Goal: Task Accomplishment & Management: Manage account settings

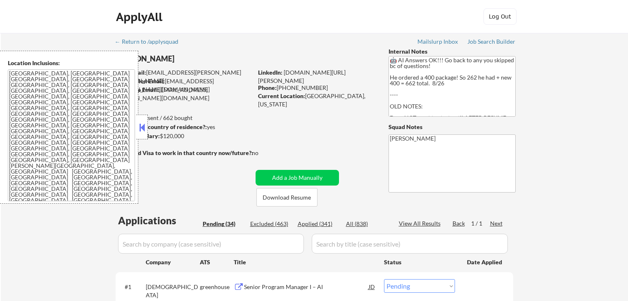
select select ""pending""
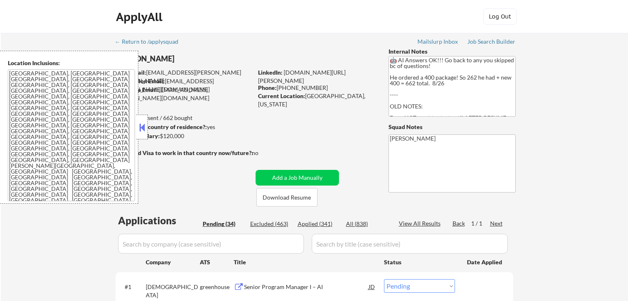
select select ""pending""
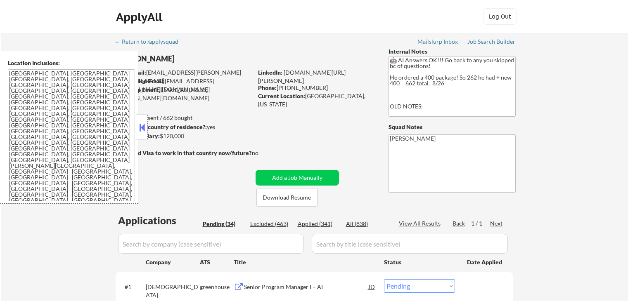
select select ""pending""
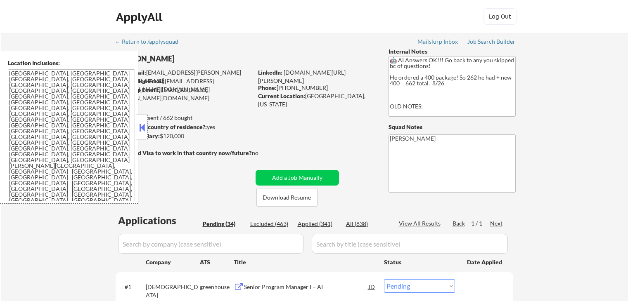
select select ""pending""
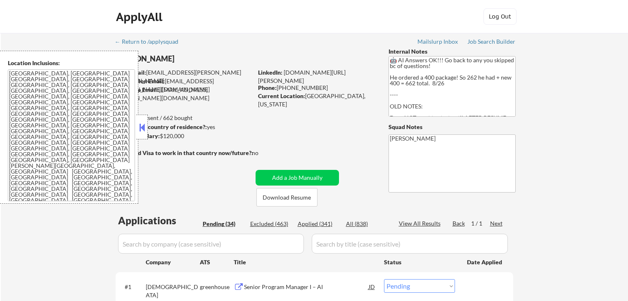
select select ""pending""
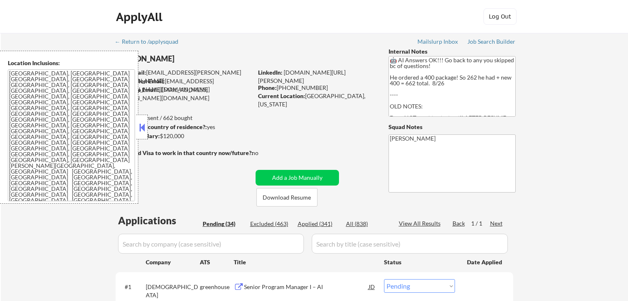
select select ""pending""
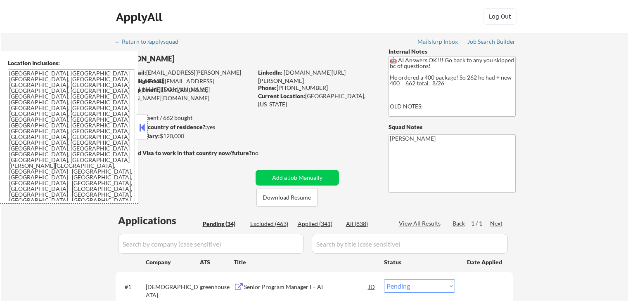
select select ""pending""
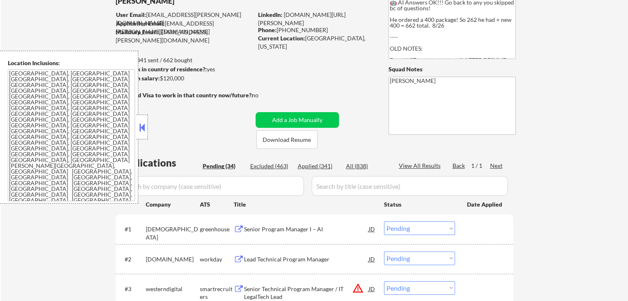
scroll to position [83, 0]
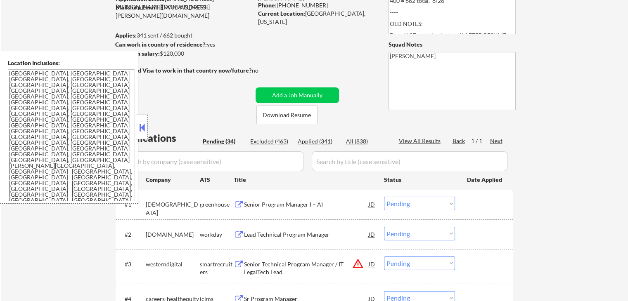
click at [141, 132] on button at bounding box center [141, 127] width 9 height 12
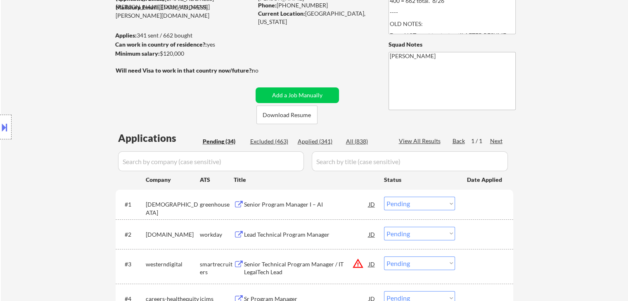
click at [31, 141] on div "Location Inclusions: [GEOGRAPHIC_DATA], [GEOGRAPHIC_DATA] [GEOGRAPHIC_DATA], [G…" at bounding box center [74, 127] width 148 height 153
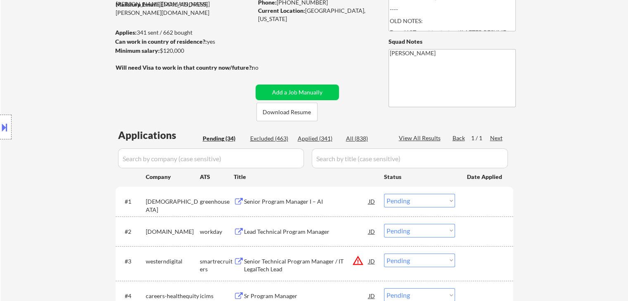
scroll to position [330, 0]
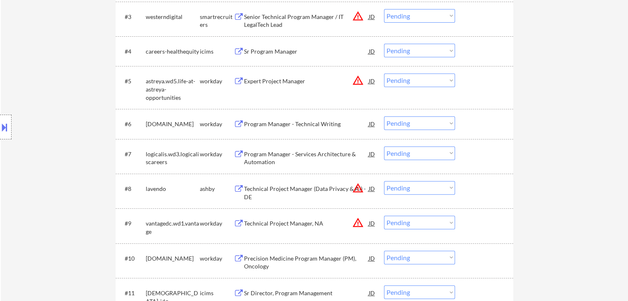
click at [67, 128] on div "Location Inclusions: [GEOGRAPHIC_DATA], [GEOGRAPHIC_DATA] [GEOGRAPHIC_DATA], [G…" at bounding box center [74, 127] width 148 height 153
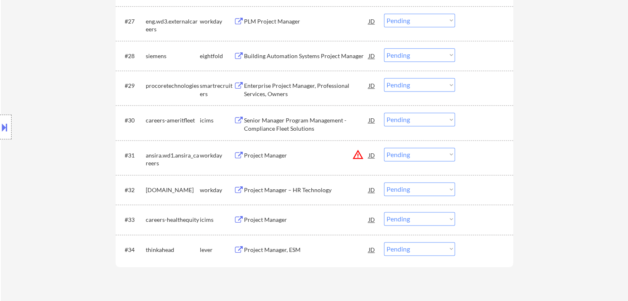
drag, startPoint x: 63, startPoint y: 139, endPoint x: 143, endPoint y: 111, distance: 85.2
click at [63, 139] on div "Location Inclusions: [GEOGRAPHIC_DATA], [GEOGRAPHIC_DATA] [GEOGRAPHIC_DATA], [G…" at bounding box center [74, 127] width 148 height 153
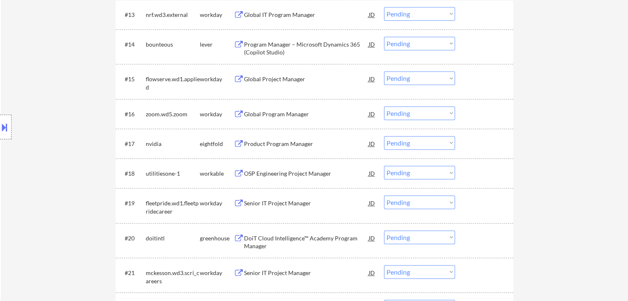
scroll to position [578, 0]
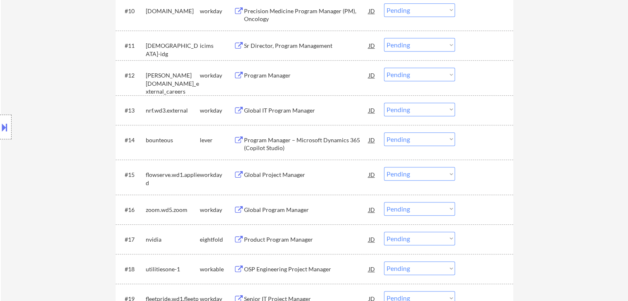
click at [80, 96] on div "Location Inclusions: [GEOGRAPHIC_DATA], [GEOGRAPHIC_DATA] [GEOGRAPHIC_DATA], [G…" at bounding box center [74, 127] width 148 height 153
click at [80, 95] on div "Location Inclusions: [GEOGRAPHIC_DATA], [GEOGRAPHIC_DATA] [GEOGRAPHIC_DATA], [G…" at bounding box center [74, 127] width 148 height 153
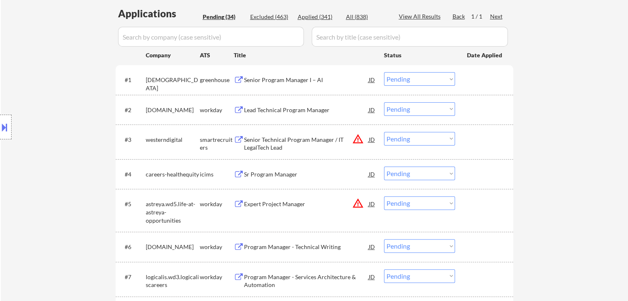
scroll to position [206, 0]
click at [63, 108] on div "Location Inclusions: [GEOGRAPHIC_DATA], [GEOGRAPHIC_DATA] [GEOGRAPHIC_DATA], [G…" at bounding box center [74, 127] width 148 height 153
click at [59, 106] on div "Location Inclusions: [GEOGRAPHIC_DATA], [GEOGRAPHIC_DATA] [GEOGRAPHIC_DATA], [G…" at bounding box center [74, 127] width 148 height 153
click at [60, 104] on div "Location Inclusions: [GEOGRAPHIC_DATA], [GEOGRAPHIC_DATA] [GEOGRAPHIC_DATA], [G…" at bounding box center [74, 127] width 148 height 153
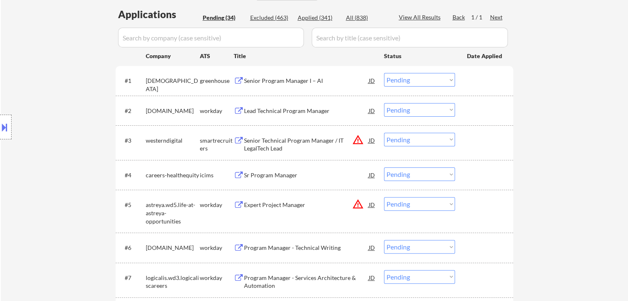
click at [61, 103] on div "Location Inclusions: [GEOGRAPHIC_DATA], [GEOGRAPHIC_DATA] [GEOGRAPHIC_DATA], [G…" at bounding box center [74, 127] width 148 height 153
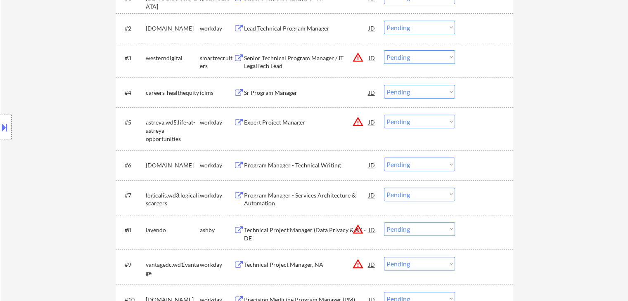
click at [59, 102] on div "Location Inclusions: [GEOGRAPHIC_DATA], [GEOGRAPHIC_DATA] [GEOGRAPHIC_DATA], [G…" at bounding box center [74, 127] width 148 height 153
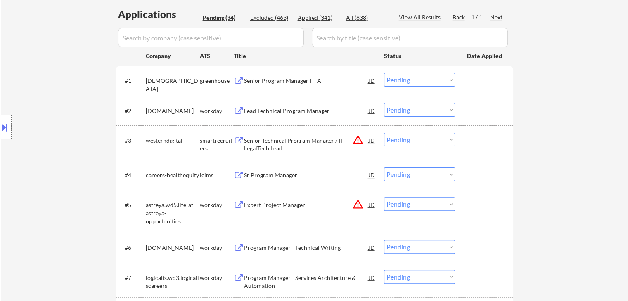
click at [59, 102] on div "Location Inclusions: [GEOGRAPHIC_DATA], [GEOGRAPHIC_DATA] [GEOGRAPHIC_DATA], [G…" at bounding box center [74, 127] width 148 height 153
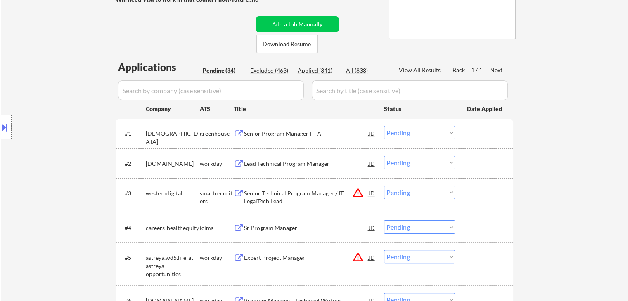
scroll to position [124, 0]
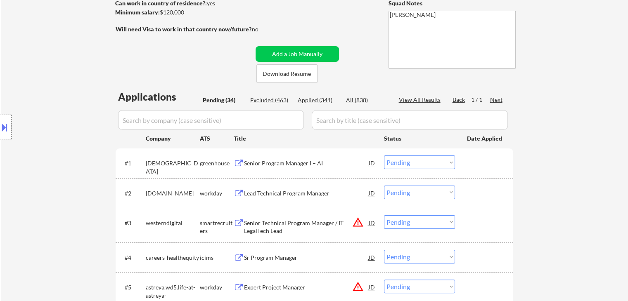
click at [59, 101] on div "Location Inclusions: [GEOGRAPHIC_DATA], [GEOGRAPHIC_DATA] [GEOGRAPHIC_DATA], [G…" at bounding box center [74, 127] width 148 height 153
click at [73, 114] on div "Location Inclusions: [GEOGRAPHIC_DATA], [GEOGRAPHIC_DATA] [GEOGRAPHIC_DATA], [G…" at bounding box center [74, 127] width 148 height 153
click at [279, 165] on div "Senior Program Manager I – AI" at bounding box center [306, 163] width 125 height 8
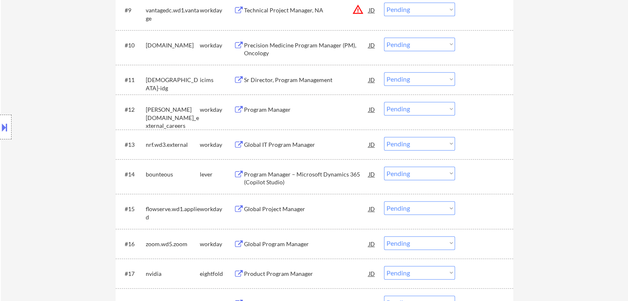
scroll to position [495, 0]
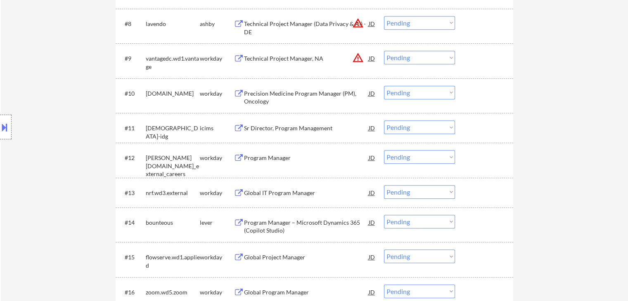
click at [0, 132] on button at bounding box center [4, 128] width 9 height 14
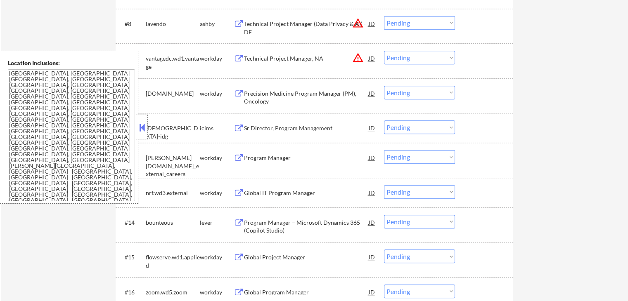
click at [145, 129] on button at bounding box center [141, 127] width 9 height 12
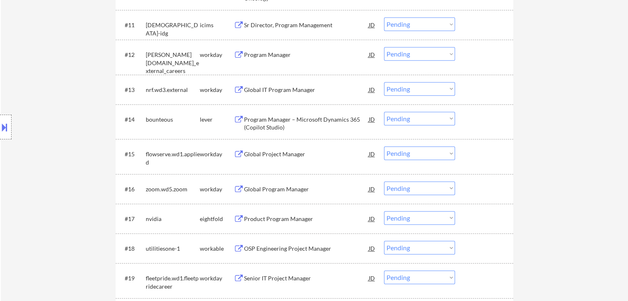
scroll to position [619, 0]
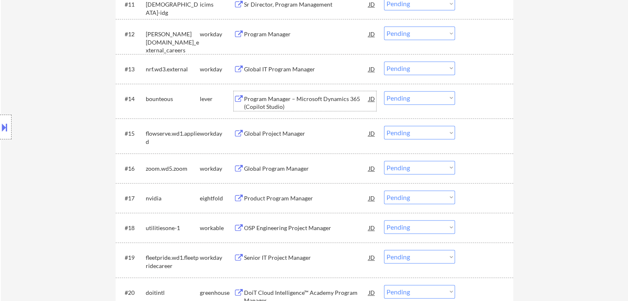
click at [265, 97] on div "Program Manager – Microsoft Dynamics 365 (Copilot Studio)" at bounding box center [306, 103] width 125 height 16
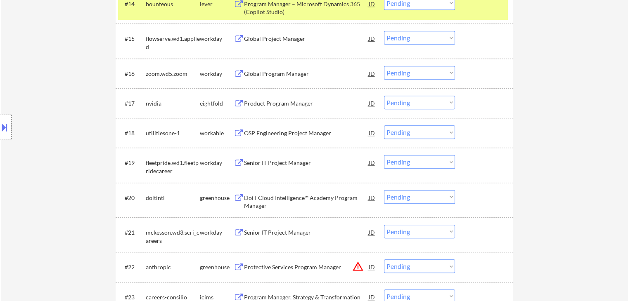
scroll to position [743, 0]
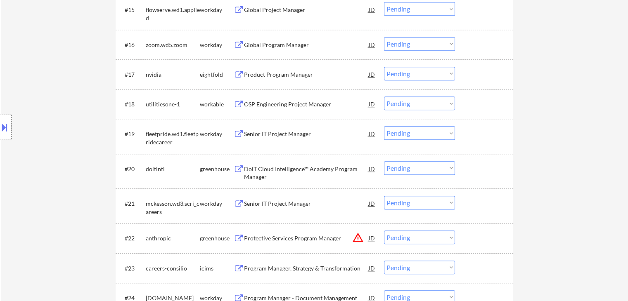
click at [266, 103] on div "OSP Engineering Project Manager" at bounding box center [306, 104] width 125 height 8
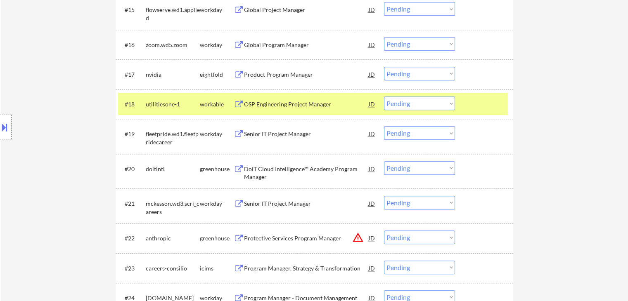
click at [269, 168] on div "DoiT Cloud Intelligence™ Academy Program Manager" at bounding box center [306, 173] width 125 height 16
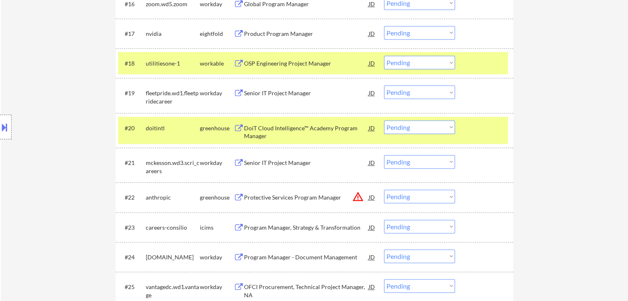
scroll to position [784, 0]
click at [265, 194] on div "Protective Services Program Manager" at bounding box center [306, 197] width 125 height 8
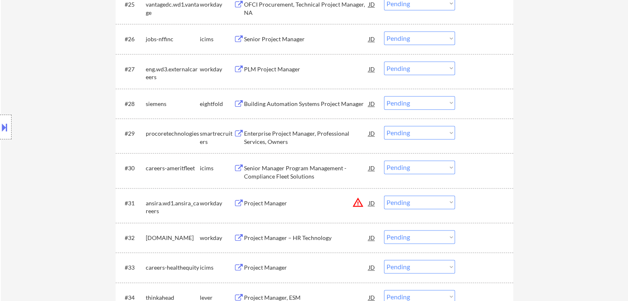
scroll to position [1073, 0]
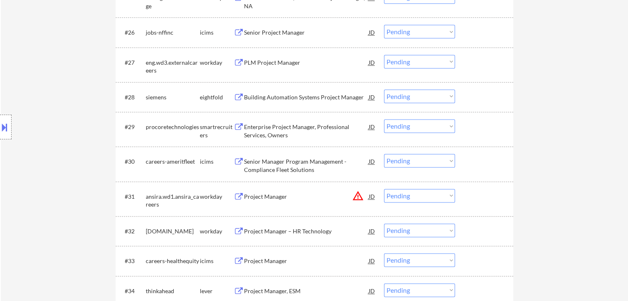
click at [262, 125] on div "Enterprise Project Manager, Professional Services, Owners" at bounding box center [306, 131] width 125 height 16
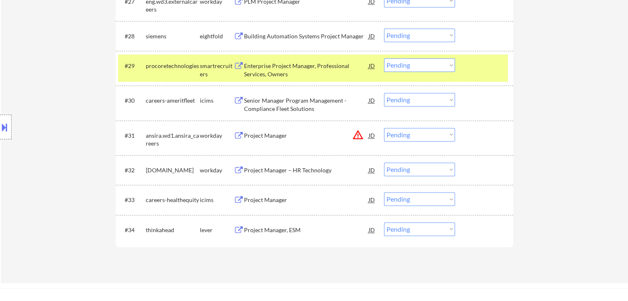
scroll to position [1156, 0]
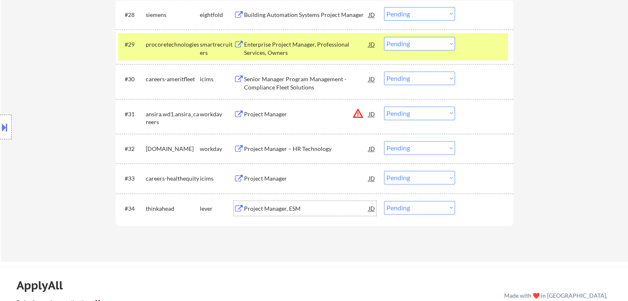
click at [261, 212] on div "Project Manager, ESM" at bounding box center [306, 209] width 125 height 8
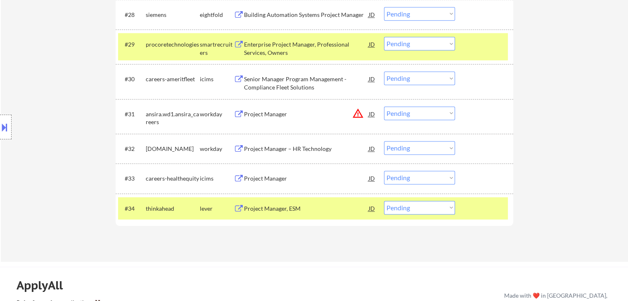
click at [28, 111] on div "Location Inclusions: [GEOGRAPHIC_DATA], [GEOGRAPHIC_DATA] [GEOGRAPHIC_DATA], [G…" at bounding box center [74, 127] width 148 height 153
click at [45, 51] on div "Location Inclusions: [GEOGRAPHIC_DATA], [GEOGRAPHIC_DATA] [GEOGRAPHIC_DATA], [G…" at bounding box center [74, 127] width 148 height 153
drag, startPoint x: 30, startPoint y: 134, endPoint x: 38, endPoint y: 120, distance: 15.9
click at [30, 133] on div "Location Inclusions: [GEOGRAPHIC_DATA], [GEOGRAPHIC_DATA] [GEOGRAPHIC_DATA], [G…" at bounding box center [74, 127] width 148 height 153
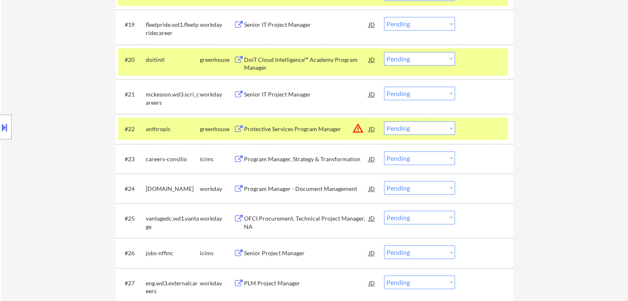
scroll to position [784, 0]
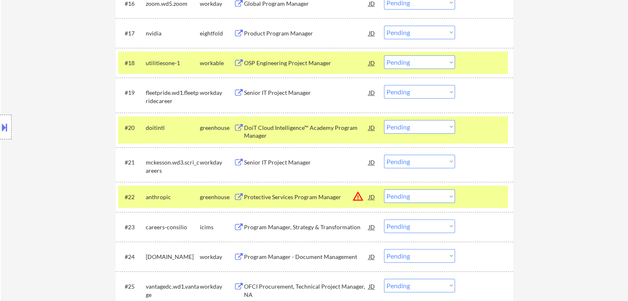
drag, startPoint x: 49, startPoint y: 121, endPoint x: 38, endPoint y: 101, distance: 22.7
click at [43, 110] on div "Location Inclusions: [GEOGRAPHIC_DATA], [GEOGRAPHIC_DATA] [GEOGRAPHIC_DATA], [G…" at bounding box center [74, 127] width 148 height 153
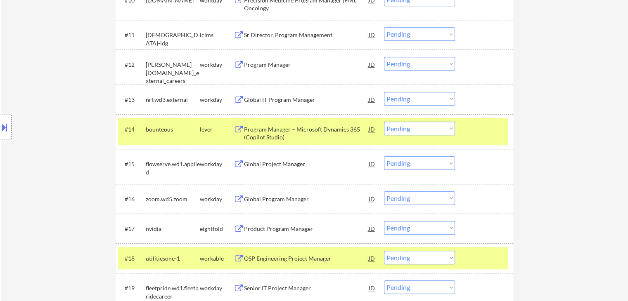
scroll to position [608, 0]
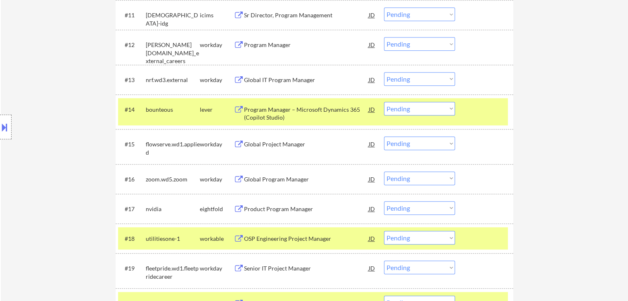
click at [402, 109] on select "Choose an option... Pending Applied Excluded (Questions) Excluded (Expired) Exc…" at bounding box center [419, 109] width 71 height 14
click at [413, 109] on select "Choose an option... Pending Applied Excluded (Questions) Excluded (Expired) Exc…" at bounding box center [419, 109] width 71 height 14
click at [384, 102] on select "Choose an option... Pending Applied Excluded (Questions) Excluded (Expired) Exc…" at bounding box center [419, 109] width 71 height 14
select select ""pending""
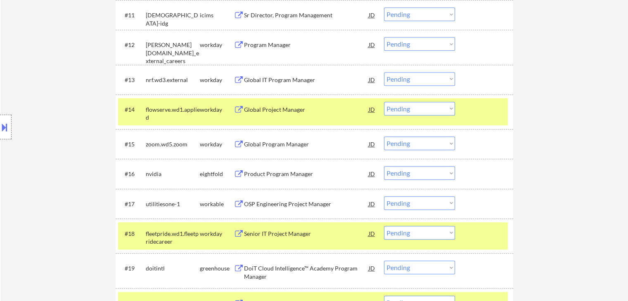
scroll to position [136, 0]
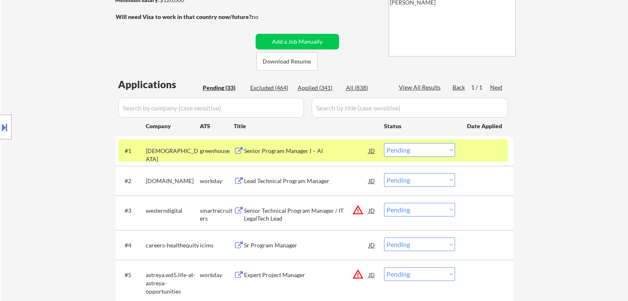
click at [394, 147] on select "Choose an option... Pending Applied Excluded (Questions) Excluded (Expired) Exc…" at bounding box center [419, 150] width 71 height 14
click at [384, 143] on select "Choose an option... Pending Applied Excluded (Questions) Excluded (Expired) Exc…" at bounding box center [419, 150] width 71 height 14
select select ""pending""
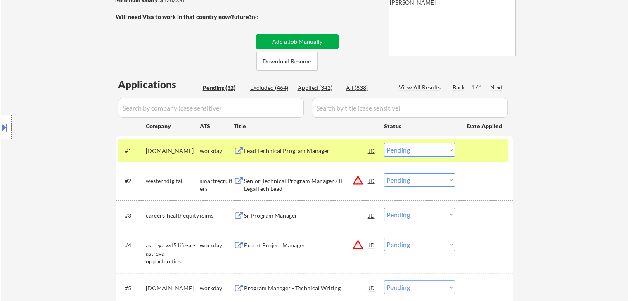
scroll to position [632, 0]
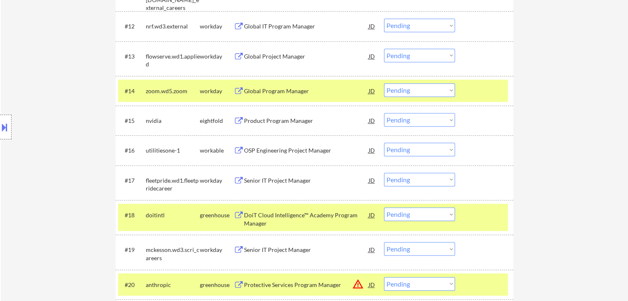
click at [428, 149] on select "Choose an option... Pending Applied Excluded (Questions) Excluded (Expired) Exc…" at bounding box center [419, 150] width 71 height 14
click at [384, 143] on select "Choose an option... Pending Applied Excluded (Questions) Excluded (Expired) Exc…" at bounding box center [419, 150] width 71 height 14
select select ""pending""
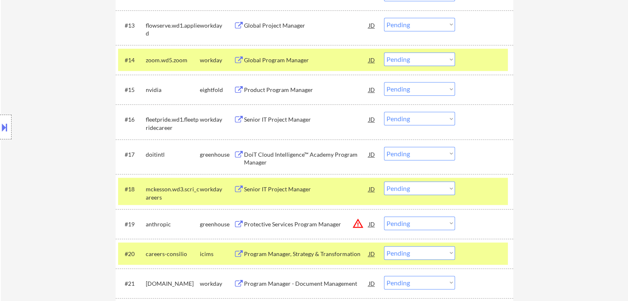
scroll to position [714, 0]
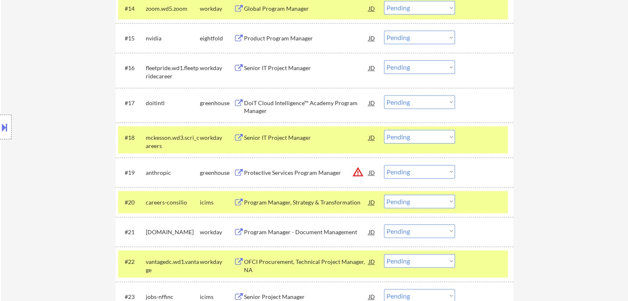
click at [407, 104] on select "Choose an option... Pending Applied Excluded (Questions) Excluded (Expired) Exc…" at bounding box center [419, 102] width 71 height 14
click at [384, 95] on select "Choose an option... Pending Applied Excluded (Questions) Excluded (Expired) Exc…" at bounding box center [419, 102] width 71 height 14
select select ""pending""
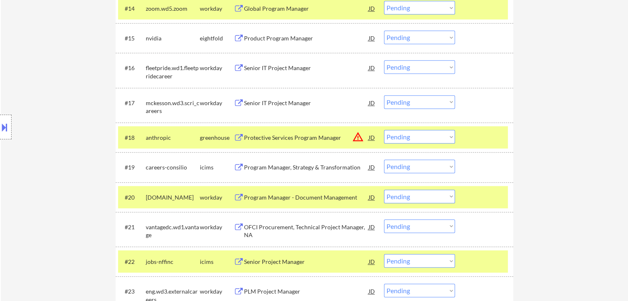
click at [408, 138] on select "Choose an option... Pending Applied Excluded (Questions) Excluded (Expired) Exc…" at bounding box center [419, 137] width 71 height 14
click at [384, 130] on select "Choose an option... Pending Applied Excluded (Questions) Excluded (Expired) Exc…" at bounding box center [419, 137] width 71 height 14
select select ""pending""
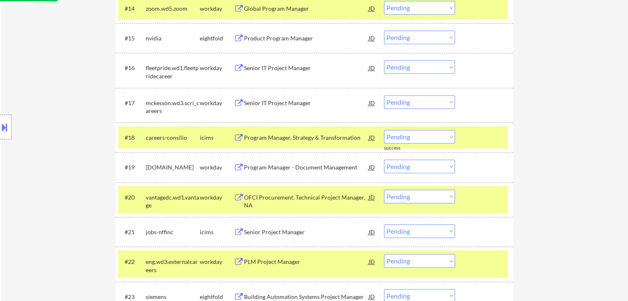
click at [40, 94] on div "Location Inclusions: [GEOGRAPHIC_DATA], [GEOGRAPHIC_DATA] [GEOGRAPHIC_DATA], [G…" at bounding box center [74, 127] width 148 height 153
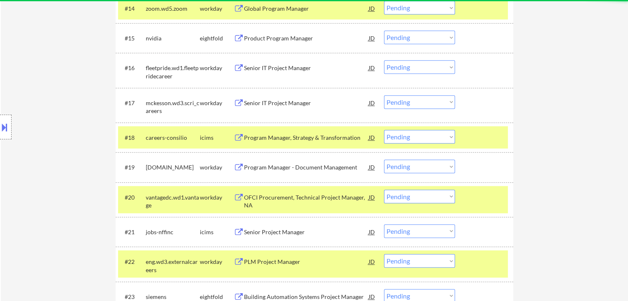
click at [39, 92] on div "Location Inclusions: [GEOGRAPHIC_DATA], [GEOGRAPHIC_DATA] [GEOGRAPHIC_DATA], [G…" at bounding box center [74, 127] width 148 height 153
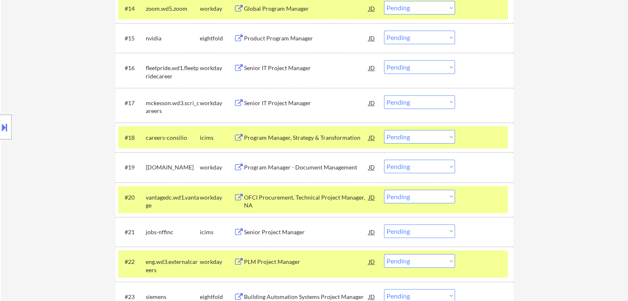
click at [39, 92] on div "Location Inclusions: [GEOGRAPHIC_DATA], [GEOGRAPHIC_DATA] [GEOGRAPHIC_DATA], [G…" at bounding box center [74, 127] width 148 height 153
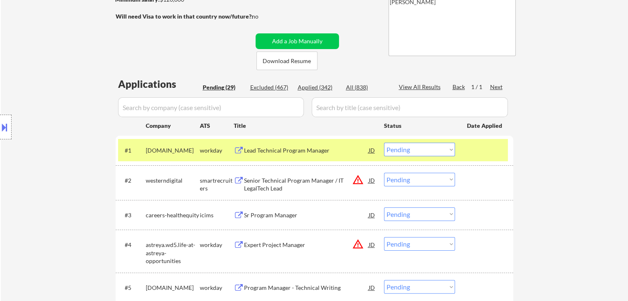
scroll to position [0, 0]
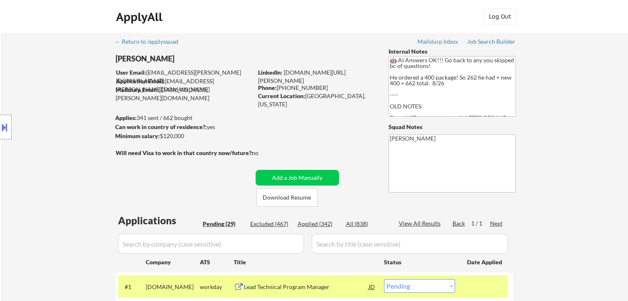
drag, startPoint x: 180, startPoint y: 132, endPoint x: 155, endPoint y: 132, distance: 24.3
click at [155, 132] on div "Minimum salary: $120,000" at bounding box center [183, 136] width 137 height 8
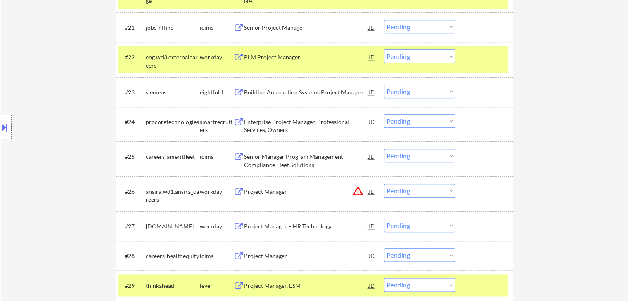
scroll to position [931, 0]
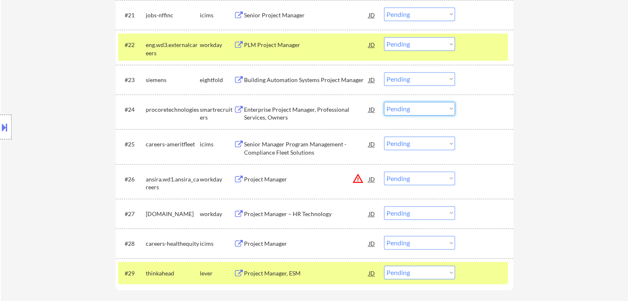
click at [418, 108] on select "Choose an option... Pending Applied Excluded (Questions) Excluded (Expired) Exc…" at bounding box center [419, 109] width 71 height 14
click at [384, 102] on select "Choose an option... Pending Applied Excluded (Questions) Excluded (Expired) Exc…" at bounding box center [419, 109] width 71 height 14
select select ""pending""
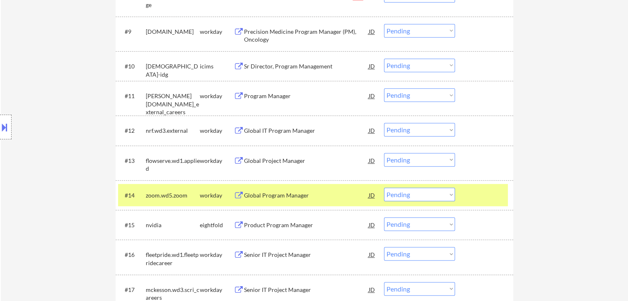
scroll to position [477, 0]
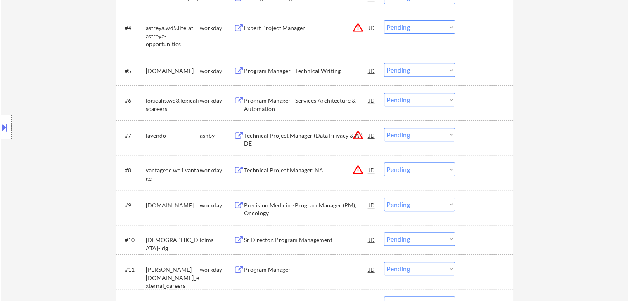
click at [27, 154] on div "Location Inclusions: [GEOGRAPHIC_DATA], [GEOGRAPHIC_DATA] [GEOGRAPHIC_DATA], [G…" at bounding box center [74, 127] width 148 height 153
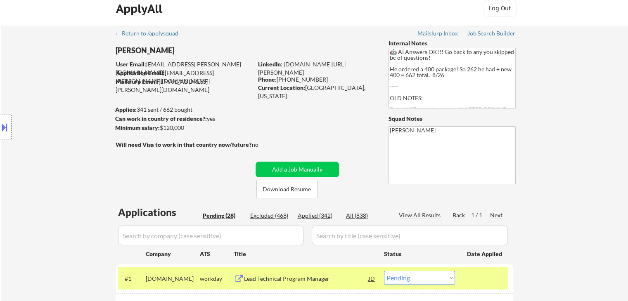
scroll to position [0, 0]
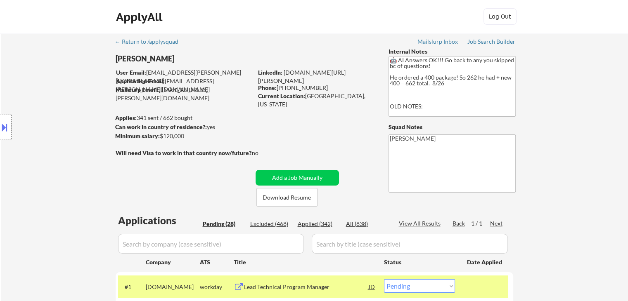
drag, startPoint x: 33, startPoint y: 173, endPoint x: 130, endPoint y: 144, distance: 101.6
click at [33, 170] on div "Location Inclusions: [GEOGRAPHIC_DATA], [GEOGRAPHIC_DATA] [GEOGRAPHIC_DATA], [G…" at bounding box center [74, 127] width 148 height 153
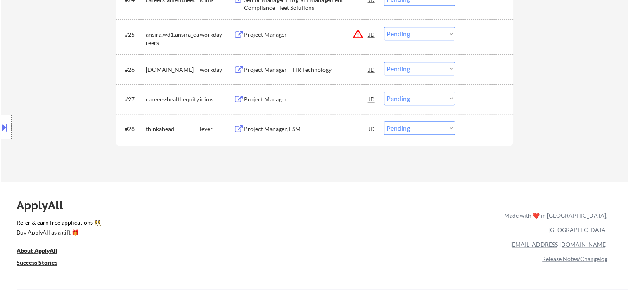
scroll to position [1061, 0]
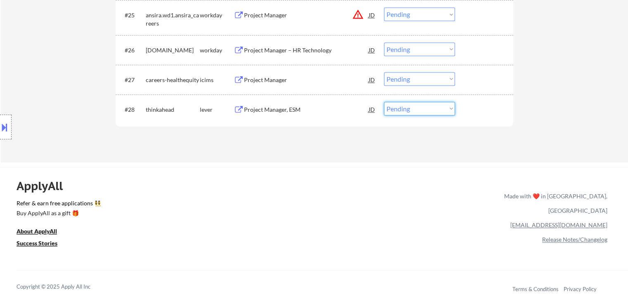
click at [412, 103] on select "Choose an option... Pending Applied Excluded (Questions) Excluded (Expired) Exc…" at bounding box center [419, 109] width 71 height 14
select select ""excluded__bad_match_""
click at [384, 102] on select "Choose an option... Pending Applied Excluded (Questions) Excluded (Expired) Exc…" at bounding box center [419, 109] width 71 height 14
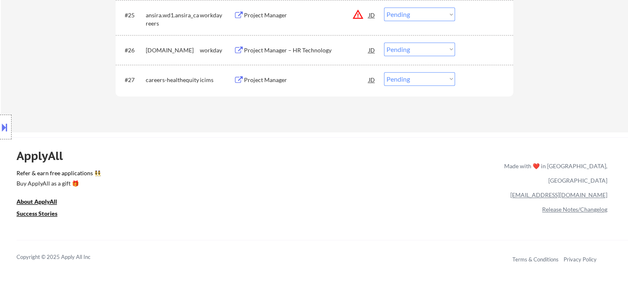
click at [269, 159] on div "ApplyAll Refer & earn free applications 👯‍♀️ Buy ApplyAll as a gift 🎁 About App…" at bounding box center [314, 208] width 628 height 131
click at [75, 52] on div "Location Inclusions: [GEOGRAPHIC_DATA], [GEOGRAPHIC_DATA] [GEOGRAPHIC_DATA], [G…" at bounding box center [74, 127] width 148 height 153
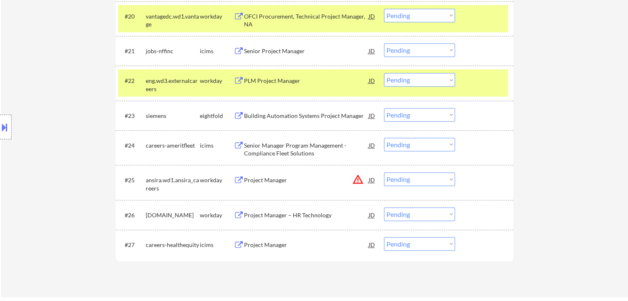
click at [27, 121] on div "Location Inclusions: [GEOGRAPHIC_DATA], [GEOGRAPHIC_DATA] [GEOGRAPHIC_DATA], [G…" at bounding box center [74, 127] width 148 height 153
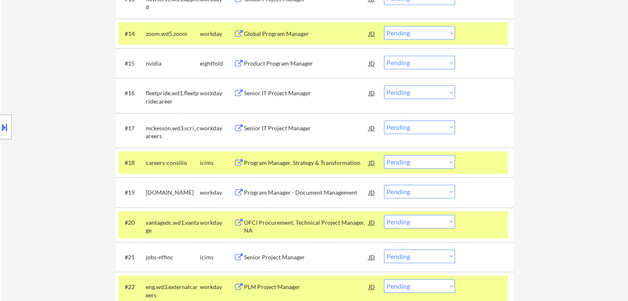
click at [45, 116] on div "Location Inclusions: [GEOGRAPHIC_DATA], [GEOGRAPHIC_DATA] [GEOGRAPHIC_DATA], [G…" at bounding box center [74, 127] width 148 height 153
click at [73, 87] on div "Location Inclusions: [GEOGRAPHIC_DATA], [GEOGRAPHIC_DATA] [GEOGRAPHIC_DATA], [G…" at bounding box center [74, 127] width 148 height 153
click at [76, 111] on div "Location Inclusions: [GEOGRAPHIC_DATA], [GEOGRAPHIC_DATA] [GEOGRAPHIC_DATA], [G…" at bounding box center [74, 127] width 148 height 153
click at [79, 110] on div "Location Inclusions: [GEOGRAPHIC_DATA], [GEOGRAPHIC_DATA] [GEOGRAPHIC_DATA], [G…" at bounding box center [74, 127] width 148 height 153
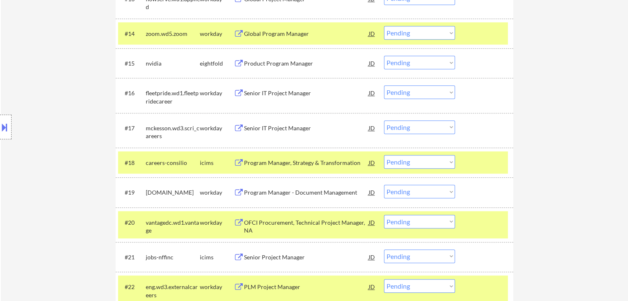
click at [79, 110] on div "Location Inclusions: [GEOGRAPHIC_DATA], [GEOGRAPHIC_DATA] [GEOGRAPHIC_DATA], [G…" at bounding box center [74, 127] width 148 height 153
click at [80, 110] on div "Location Inclusions: [GEOGRAPHIC_DATA], [GEOGRAPHIC_DATA] [GEOGRAPHIC_DATA], [G…" at bounding box center [74, 127] width 148 height 153
click at [81, 110] on div "Location Inclusions: [GEOGRAPHIC_DATA], [GEOGRAPHIC_DATA] [GEOGRAPHIC_DATA], [G…" at bounding box center [74, 127] width 148 height 153
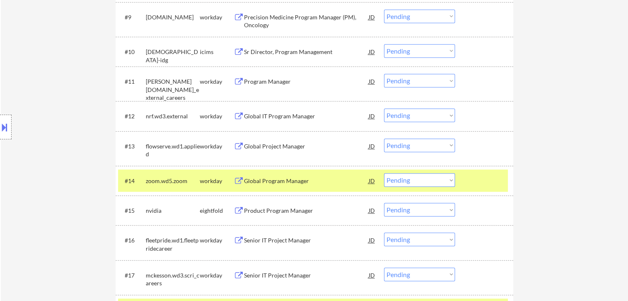
scroll to position [524, 0]
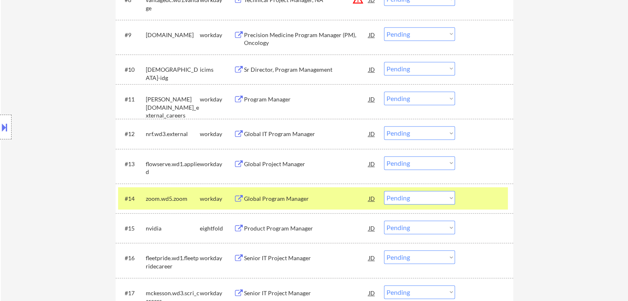
click at [82, 110] on div "Location Inclusions: [GEOGRAPHIC_DATA], [GEOGRAPHIC_DATA] [GEOGRAPHIC_DATA], [G…" at bounding box center [74, 127] width 148 height 153
click at [82, 111] on div "Location Inclusions: [GEOGRAPHIC_DATA], [GEOGRAPHIC_DATA] [GEOGRAPHIC_DATA], [G…" at bounding box center [74, 127] width 148 height 153
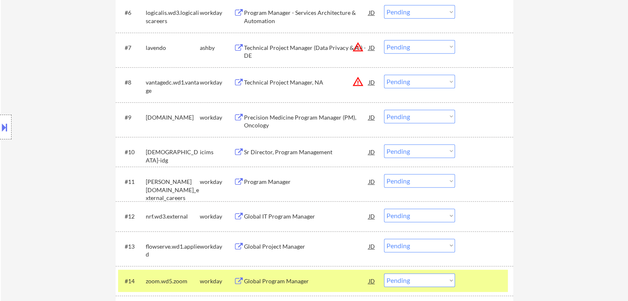
click at [83, 111] on div "Location Inclusions: [GEOGRAPHIC_DATA], [GEOGRAPHIC_DATA] [GEOGRAPHIC_DATA], [G…" at bounding box center [74, 127] width 148 height 153
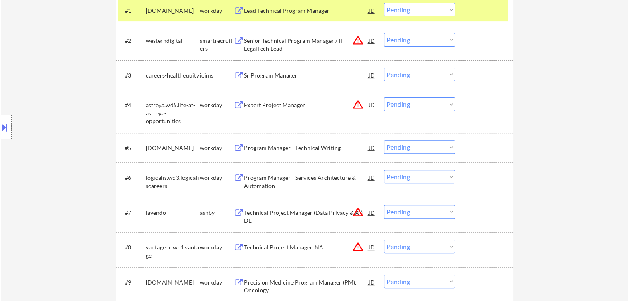
click at [83, 111] on div "Location Inclusions: [GEOGRAPHIC_DATA], [GEOGRAPHIC_DATA] [GEOGRAPHIC_DATA], [G…" at bounding box center [74, 127] width 148 height 153
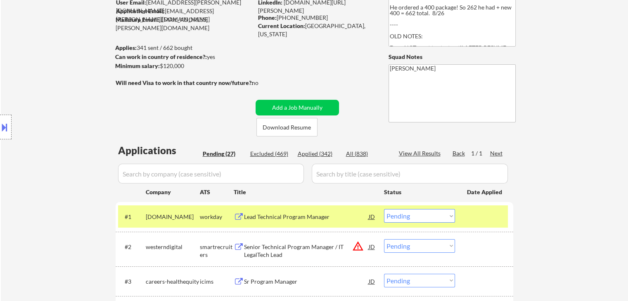
click at [80, 116] on div "Location Inclusions: [GEOGRAPHIC_DATA], [GEOGRAPHIC_DATA] [GEOGRAPHIC_DATA], [G…" at bounding box center [74, 127] width 148 height 153
click at [38, 113] on div "Location Inclusions: [GEOGRAPHIC_DATA], [GEOGRAPHIC_DATA] [GEOGRAPHIC_DATA], [G…" at bounding box center [74, 127] width 148 height 153
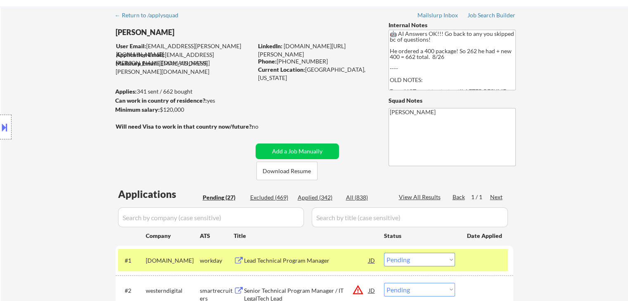
scroll to position [0, 0]
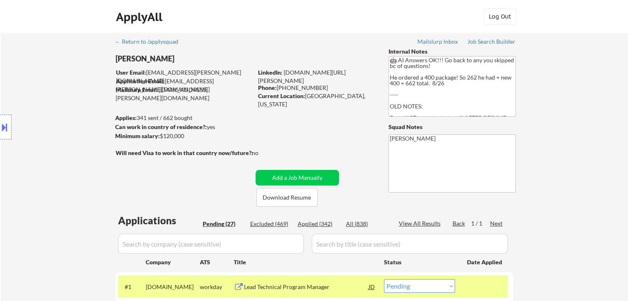
click at [43, 114] on div "Location Inclusions: [GEOGRAPHIC_DATA], [GEOGRAPHIC_DATA] [GEOGRAPHIC_DATA], [G…" at bounding box center [74, 127] width 148 height 153
click at [44, 113] on div "Location Inclusions: [GEOGRAPHIC_DATA], [GEOGRAPHIC_DATA] [GEOGRAPHIC_DATA], [G…" at bounding box center [74, 127] width 148 height 153
click at [45, 113] on div "Location Inclusions: [GEOGRAPHIC_DATA], [GEOGRAPHIC_DATA] [GEOGRAPHIC_DATA], [G…" at bounding box center [74, 127] width 148 height 153
click at [46, 113] on div "Location Inclusions: [GEOGRAPHIC_DATA], [GEOGRAPHIC_DATA] [GEOGRAPHIC_DATA], [G…" at bounding box center [74, 127] width 148 height 153
click at [50, 113] on div "Location Inclusions: [GEOGRAPHIC_DATA], [GEOGRAPHIC_DATA] [GEOGRAPHIC_DATA], [G…" at bounding box center [74, 127] width 148 height 153
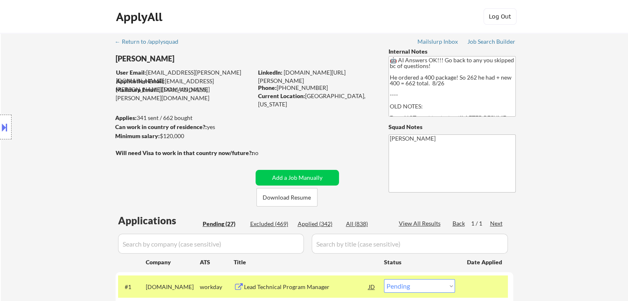
click at [51, 113] on div "Location Inclusions: [GEOGRAPHIC_DATA], [GEOGRAPHIC_DATA] [GEOGRAPHIC_DATA], [G…" at bounding box center [74, 127] width 148 height 153
click at [52, 111] on div "Location Inclusions: [GEOGRAPHIC_DATA], [GEOGRAPHIC_DATA] [GEOGRAPHIC_DATA], [G…" at bounding box center [74, 127] width 148 height 153
click at [53, 111] on div "Location Inclusions: [GEOGRAPHIC_DATA], [GEOGRAPHIC_DATA] [GEOGRAPHIC_DATA], [G…" at bounding box center [74, 127] width 148 height 153
click at [54, 111] on div "Location Inclusions: [GEOGRAPHIC_DATA], [GEOGRAPHIC_DATA] [GEOGRAPHIC_DATA], [G…" at bounding box center [74, 127] width 148 height 153
click at [43, 127] on div "Location Inclusions: [GEOGRAPHIC_DATA], [GEOGRAPHIC_DATA] [GEOGRAPHIC_DATA], [G…" at bounding box center [74, 127] width 148 height 153
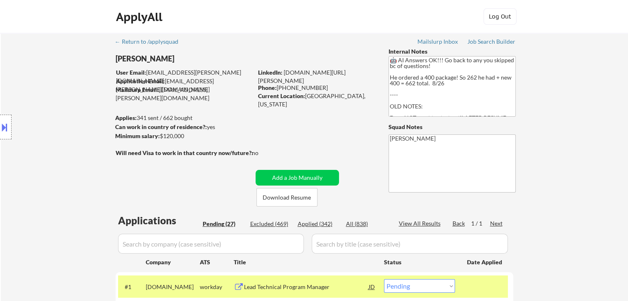
click at [45, 125] on div "Location Inclusions: [GEOGRAPHIC_DATA], [GEOGRAPHIC_DATA] [GEOGRAPHIC_DATA], [G…" at bounding box center [74, 127] width 148 height 153
click at [45, 123] on div "Location Inclusions: [GEOGRAPHIC_DATA], [GEOGRAPHIC_DATA] [GEOGRAPHIC_DATA], [G…" at bounding box center [74, 127] width 148 height 153
click at [45, 124] on div "Location Inclusions: [GEOGRAPHIC_DATA], [GEOGRAPHIC_DATA] [GEOGRAPHIC_DATA], [G…" at bounding box center [74, 127] width 148 height 153
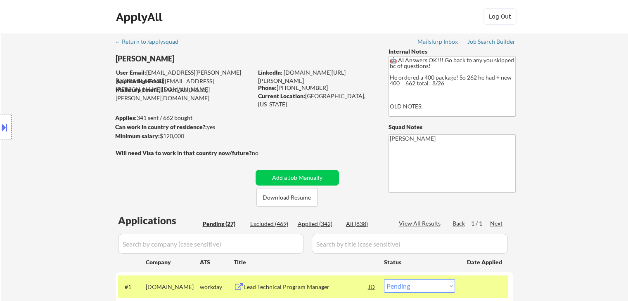
click at [45, 125] on div "Location Inclusions: [GEOGRAPHIC_DATA], [GEOGRAPHIC_DATA] [GEOGRAPHIC_DATA], [G…" at bounding box center [74, 127] width 148 height 153
click at [46, 125] on div "Location Inclusions: [GEOGRAPHIC_DATA], [GEOGRAPHIC_DATA] [GEOGRAPHIC_DATA], [G…" at bounding box center [74, 127] width 148 height 153
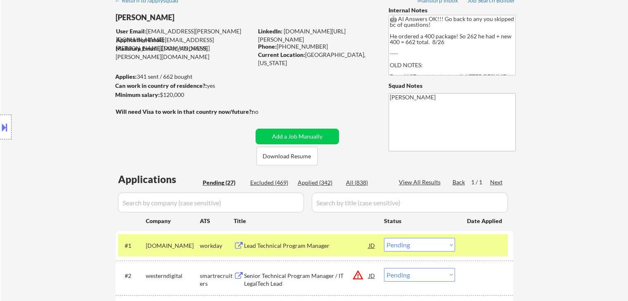
click at [45, 125] on div "Location Inclusions: [GEOGRAPHIC_DATA], [GEOGRAPHIC_DATA] [GEOGRAPHIC_DATA], [G…" at bounding box center [74, 127] width 148 height 153
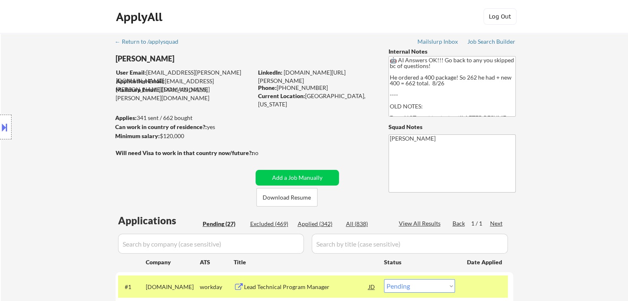
click at [45, 125] on div "Location Inclusions: [GEOGRAPHIC_DATA], [GEOGRAPHIC_DATA] [GEOGRAPHIC_DATA], [G…" at bounding box center [74, 127] width 148 height 153
click at [45, 126] on div "Location Inclusions: [GEOGRAPHIC_DATA], [GEOGRAPHIC_DATA] [GEOGRAPHIC_DATA], [G…" at bounding box center [74, 127] width 148 height 153
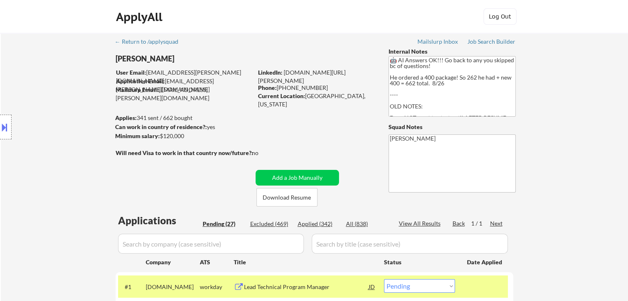
click at [45, 126] on div "Location Inclusions: [GEOGRAPHIC_DATA], [GEOGRAPHIC_DATA] [GEOGRAPHIC_DATA], [G…" at bounding box center [74, 127] width 148 height 153
click at [67, 120] on div "Location Inclusions: [GEOGRAPHIC_DATA], [GEOGRAPHIC_DATA] [GEOGRAPHIC_DATA], [G…" at bounding box center [74, 127] width 148 height 153
drag, startPoint x: 109, startPoint y: 117, endPoint x: 232, endPoint y: 132, distance: 124.8
click at [232, 132] on body "← Return to /applysquad Mailslurp Inbox Job Search Builder [PERSON_NAME] User E…" at bounding box center [314, 150] width 628 height 301
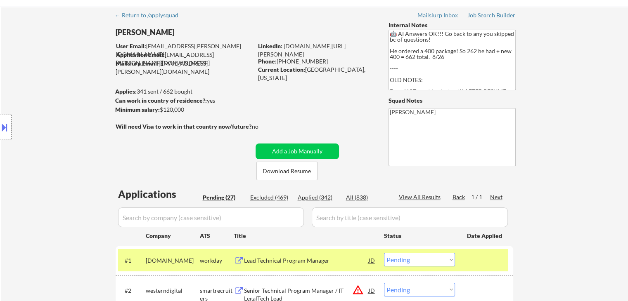
scroll to position [41, 0]
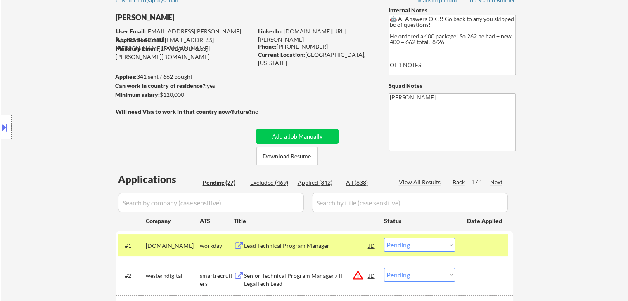
click at [97, 121] on div "Location Inclusions: [GEOGRAPHIC_DATA], [GEOGRAPHIC_DATA] [GEOGRAPHIC_DATA], [G…" at bounding box center [74, 127] width 148 height 153
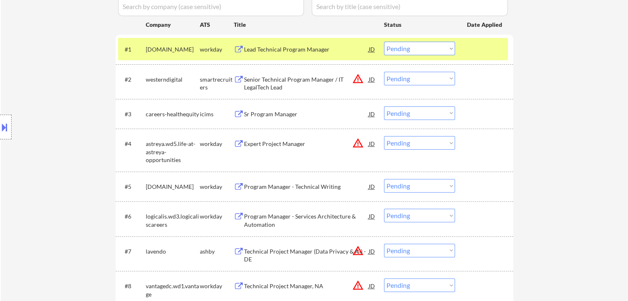
scroll to position [248, 0]
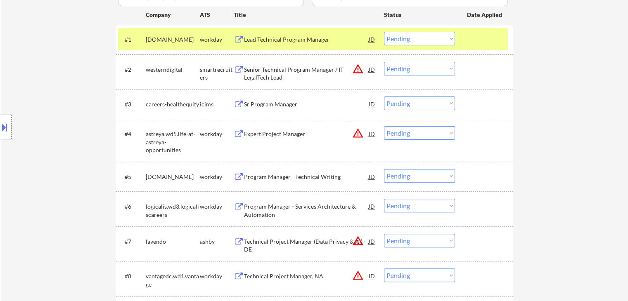
click at [54, 157] on div "Location Inclusions: [GEOGRAPHIC_DATA], [GEOGRAPHIC_DATA] [GEOGRAPHIC_DATA], [G…" at bounding box center [74, 127] width 148 height 153
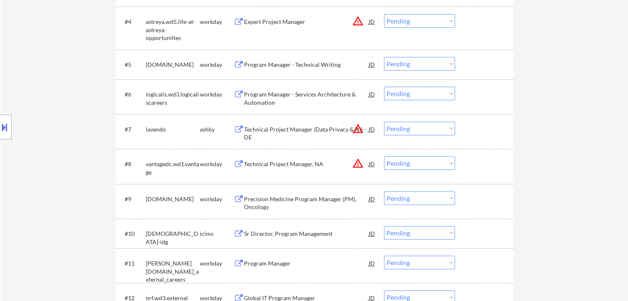
scroll to position [371, 0]
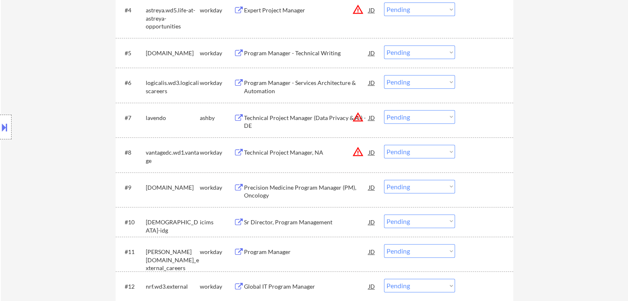
click at [357, 118] on button "warning_amber" at bounding box center [358, 117] width 12 height 12
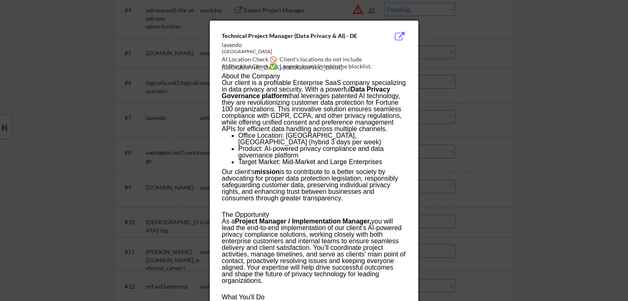
click at [540, 108] on div at bounding box center [314, 150] width 628 height 301
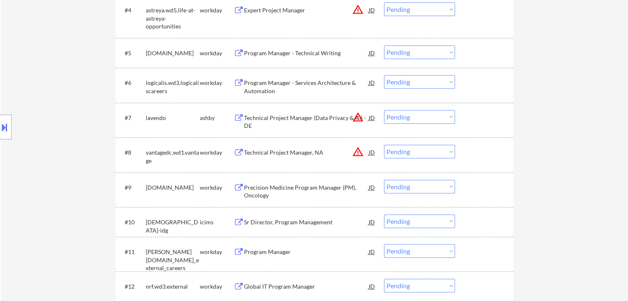
click at [0, 131] on button at bounding box center [4, 128] width 9 height 14
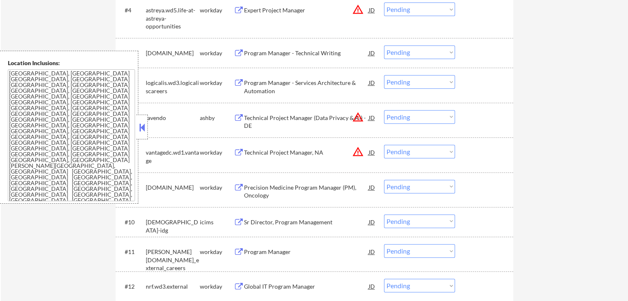
click at [52, 138] on textarea "[GEOGRAPHIC_DATA], [GEOGRAPHIC_DATA] [GEOGRAPHIC_DATA], [GEOGRAPHIC_DATA] [GEOG…" at bounding box center [71, 135] width 127 height 132
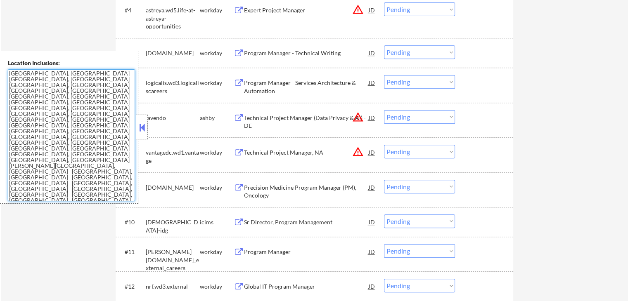
click at [140, 126] on button at bounding box center [141, 127] width 9 height 12
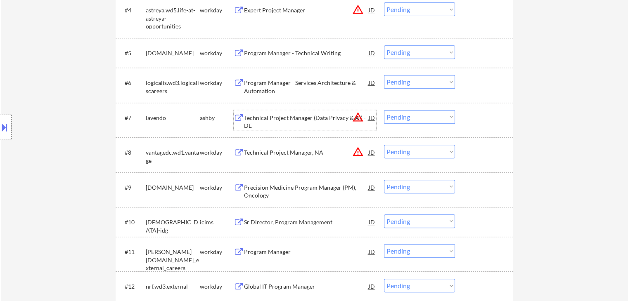
click at [305, 118] on div "Technical Project Manager (Data Privacy & AI) - DE" at bounding box center [306, 122] width 125 height 16
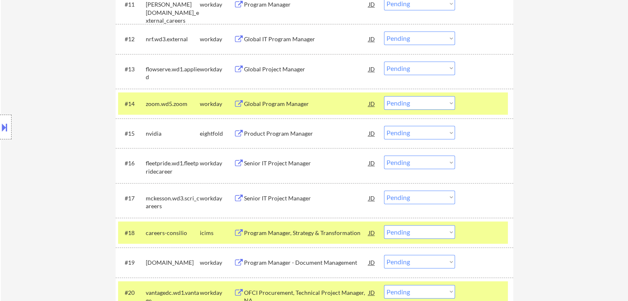
click at [17, 184] on div "Location Inclusions: [GEOGRAPHIC_DATA], [GEOGRAPHIC_DATA] [GEOGRAPHIC_DATA], [G…" at bounding box center [74, 127] width 148 height 153
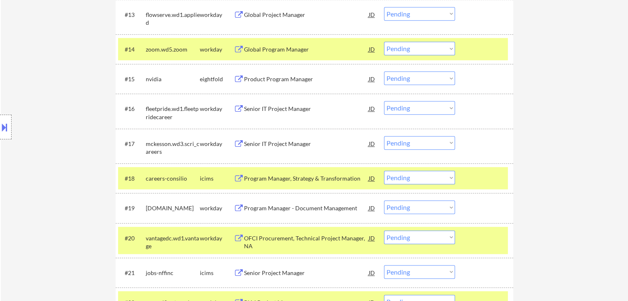
scroll to position [702, 0]
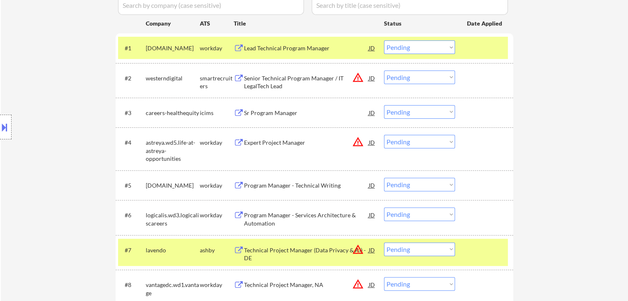
scroll to position [206, 0]
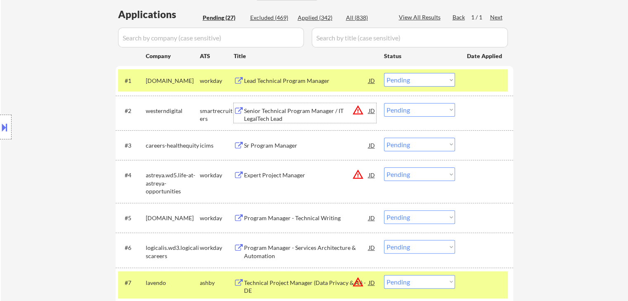
click at [291, 113] on div "Senior Technical Program Manager / IT LegalTech Lead" at bounding box center [306, 115] width 125 height 16
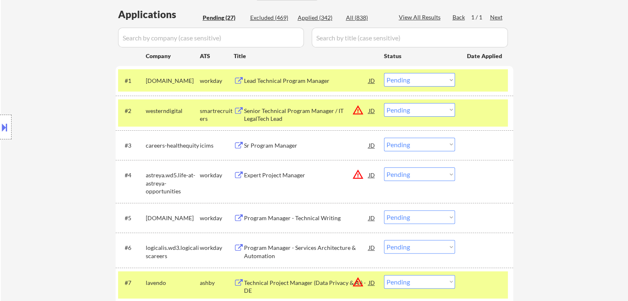
click at [411, 113] on select "Choose an option... Pending Applied Excluded (Questions) Excluded (Expired) Exc…" at bounding box center [419, 110] width 71 height 14
click at [384, 103] on select "Choose an option... Pending Applied Excluded (Questions) Excluded (Expired) Exc…" at bounding box center [419, 110] width 71 height 14
click at [38, 92] on div "Location Inclusions: [GEOGRAPHIC_DATA], [GEOGRAPHIC_DATA] [GEOGRAPHIC_DATA], [G…" at bounding box center [74, 127] width 148 height 153
select select ""pending""
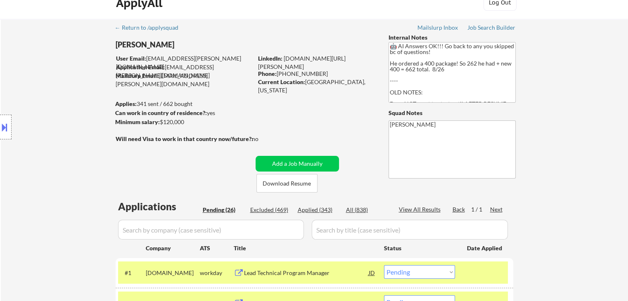
scroll to position [0, 0]
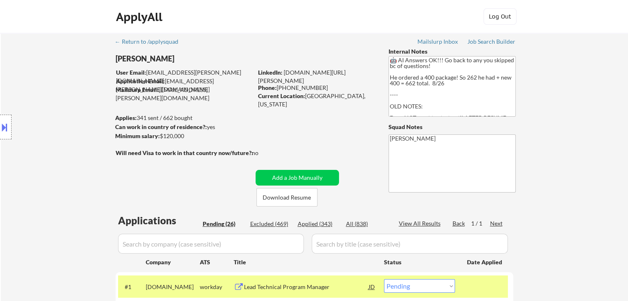
click at [50, 157] on div "Location Inclusions: [GEOGRAPHIC_DATA], [GEOGRAPHIC_DATA] [GEOGRAPHIC_DATA], [G…" at bounding box center [74, 127] width 148 height 153
click at [98, 177] on div "Location Inclusions: [GEOGRAPHIC_DATA], [GEOGRAPHIC_DATA] [GEOGRAPHIC_DATA], [G…" at bounding box center [74, 127] width 148 height 153
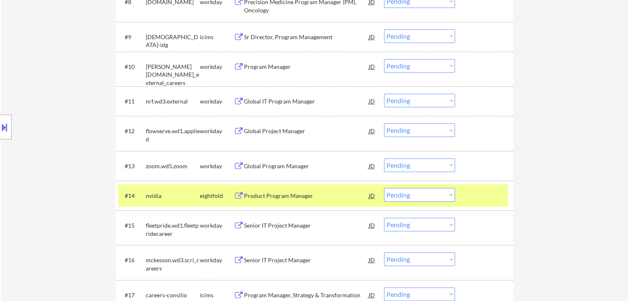
scroll to position [537, 0]
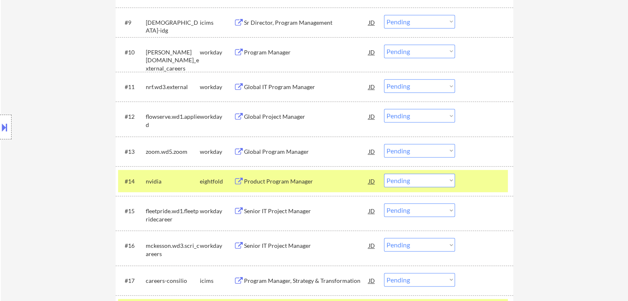
click at [56, 86] on div "Location Inclusions: [GEOGRAPHIC_DATA], [GEOGRAPHIC_DATA] [GEOGRAPHIC_DATA], [G…" at bounding box center [74, 127] width 148 height 153
click at [66, 123] on div "Location Inclusions: [GEOGRAPHIC_DATA], [GEOGRAPHIC_DATA] [GEOGRAPHIC_DATA], [G…" at bounding box center [74, 127] width 148 height 153
click at [86, 101] on div "Location Inclusions: [GEOGRAPHIC_DATA], [GEOGRAPHIC_DATA] [GEOGRAPHIC_DATA], [G…" at bounding box center [74, 127] width 148 height 153
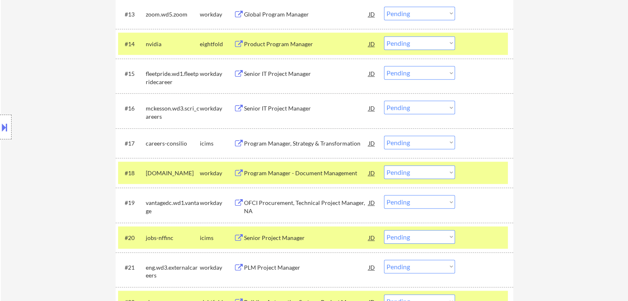
scroll to position [660, 0]
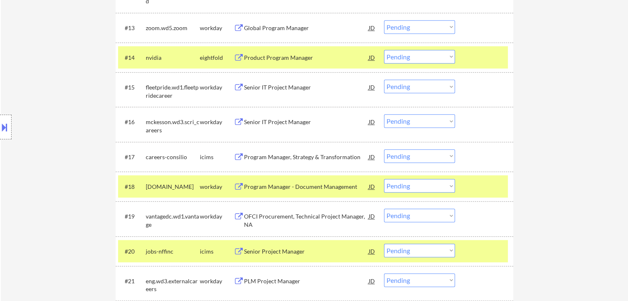
drag, startPoint x: 603, startPoint y: 29, endPoint x: 605, endPoint y: 23, distance: 6.5
